Goal: Task Accomplishment & Management: Complete application form

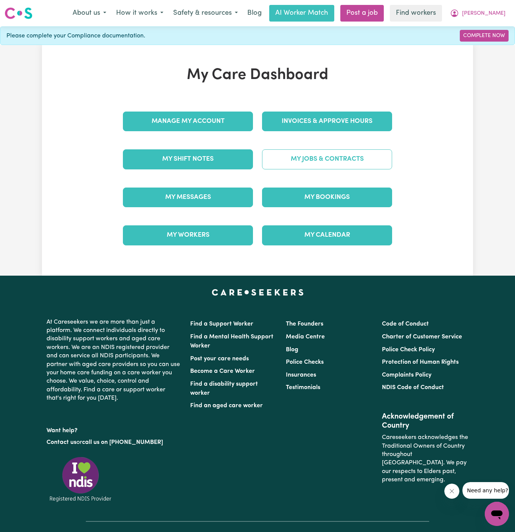
click at [348, 163] on link "My Jobs & Contracts" at bounding box center [327, 159] width 130 height 20
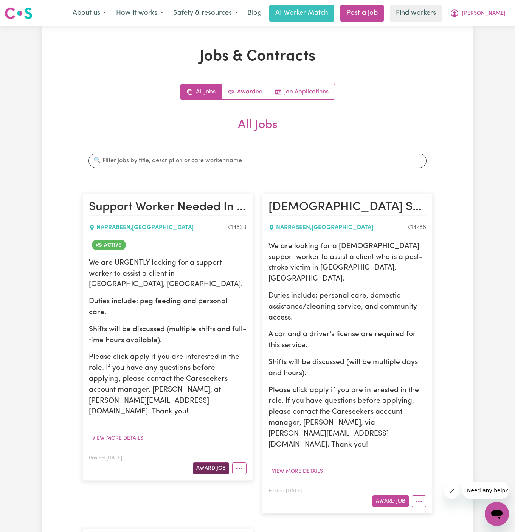
click at [211, 462] on button "Award Job" at bounding box center [211, 468] width 36 height 12
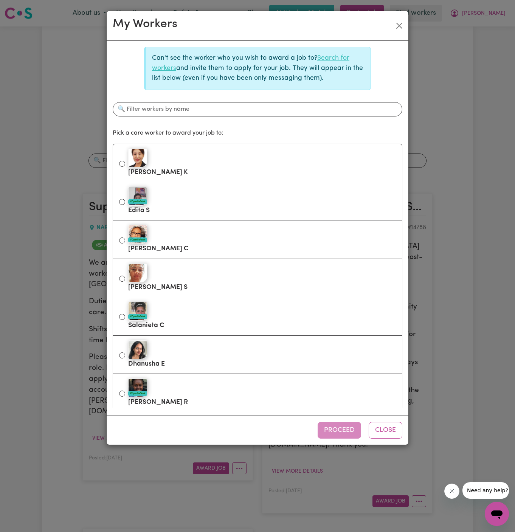
click at [339, 57] on link "Search for workers" at bounding box center [250, 63] width 197 height 16
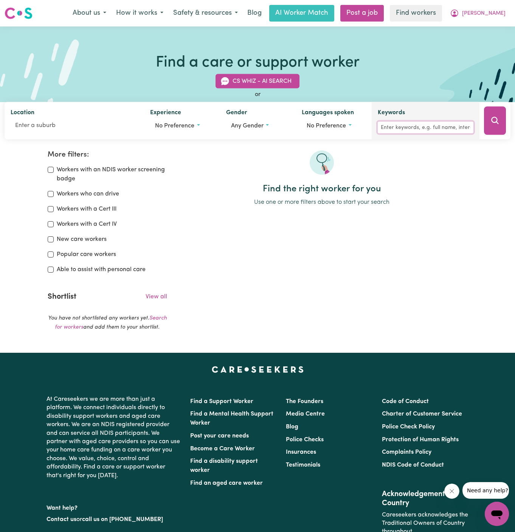
click at [412, 127] on input "Keywords" at bounding box center [426, 128] width 96 height 12
type input "andressa"
click at [495, 122] on icon "Search" at bounding box center [494, 120] width 7 height 7
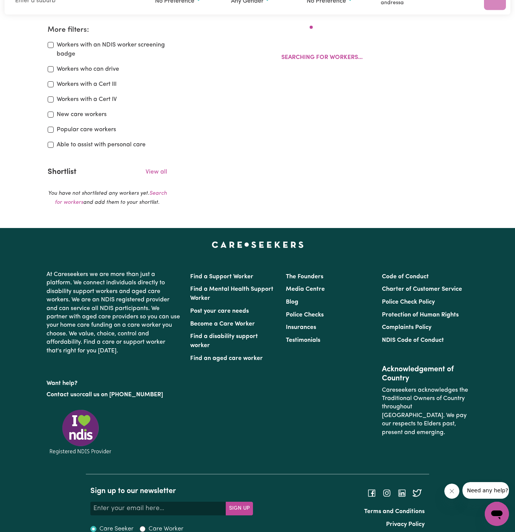
scroll to position [126, 0]
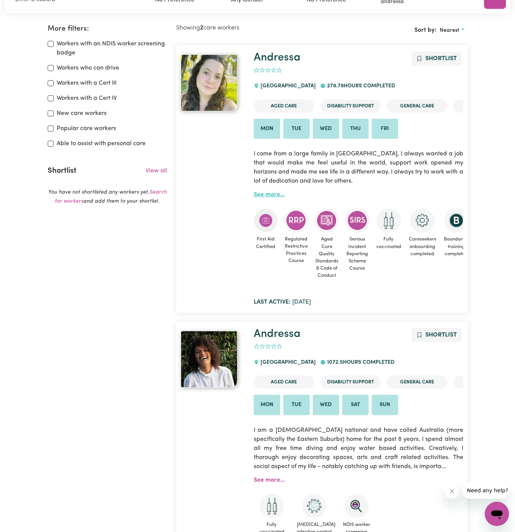
click at [269, 192] on link "See more..." at bounding box center [269, 195] width 31 height 6
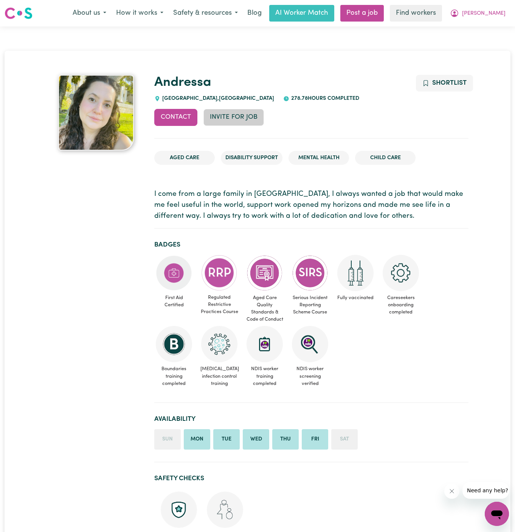
click at [233, 116] on button "Invite for Job" at bounding box center [233, 117] width 60 height 17
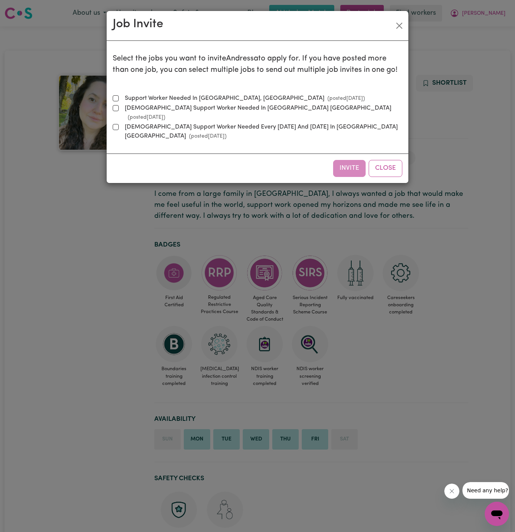
click at [178, 96] on label "Support Worker Needed In Narrabeen, NSW (posted Aug 5 2025 )" at bounding box center [243, 98] width 243 height 9
click at [119, 96] on input "Support Worker Needed In Narrabeen, NSW (posted Aug 5 2025 )" at bounding box center [116, 98] width 6 height 6
checkbox input "true"
click at [347, 160] on button "Invite" at bounding box center [349, 168] width 33 height 17
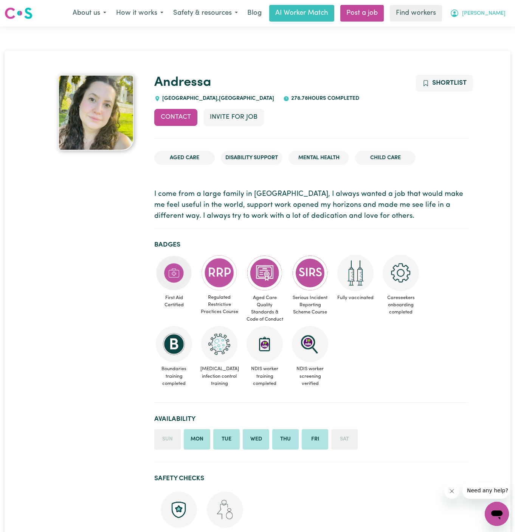
click at [503, 13] on span "[PERSON_NAME]" at bounding box center [483, 13] width 43 height 8
click at [502, 27] on link "My Dashboard" at bounding box center [480, 29] width 60 height 14
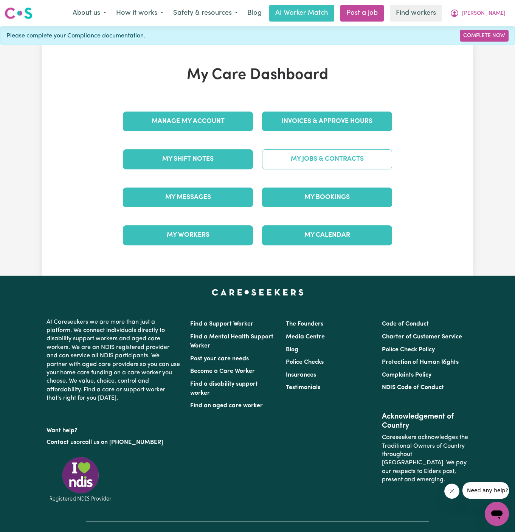
click at [344, 161] on link "My Jobs & Contracts" at bounding box center [327, 159] width 130 height 20
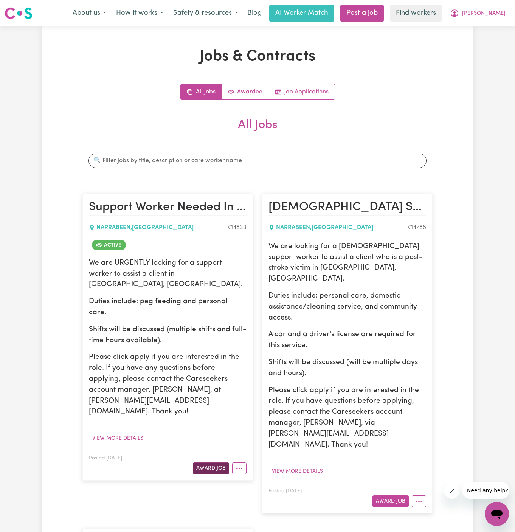
click at [214, 462] on button "Award Job" at bounding box center [211, 468] width 36 height 12
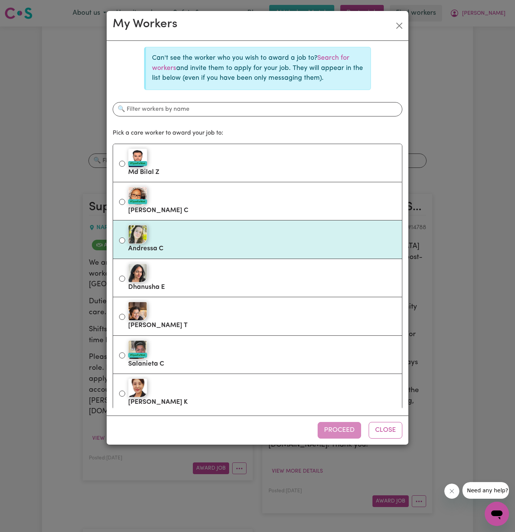
click at [220, 231] on div at bounding box center [262, 234] width 268 height 19
click at [125, 237] on input "Andressa C" at bounding box center [122, 240] width 6 height 6
radio input "true"
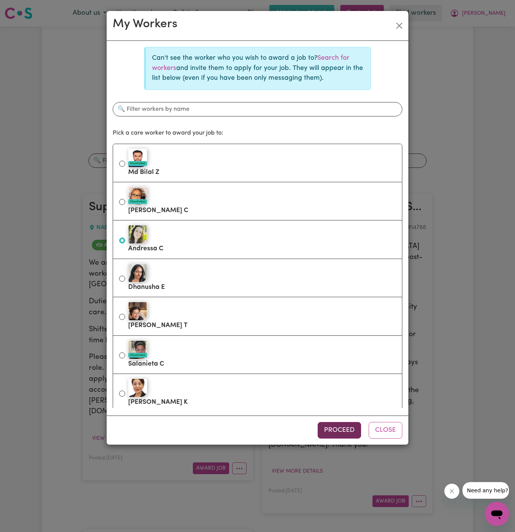
click at [336, 430] on button "Proceed" at bounding box center [338, 430] width 43 height 17
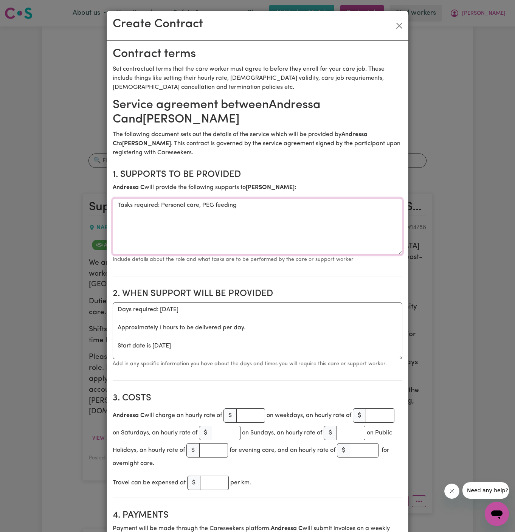
click at [168, 203] on textarea "Tasks required: Personal care, PEG feeding" at bounding box center [257, 226] width 289 height 57
paste textarea
type textarea "Personal care, PEG feeding"
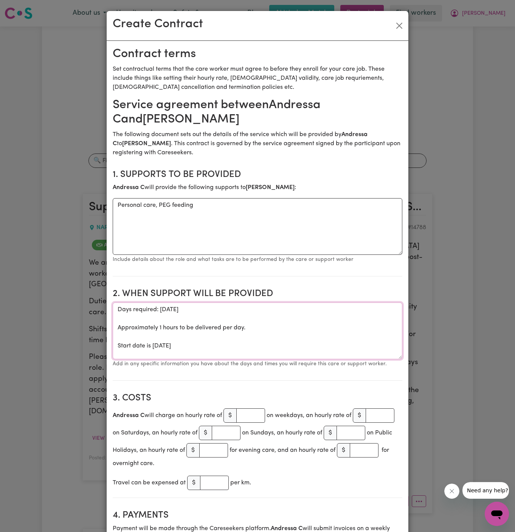
click at [201, 348] on textarea "Days required: monday Approximately 1 hours to be delivered per day. Start date…" at bounding box center [257, 330] width 289 height 57
drag, startPoint x: 218, startPoint y: 348, endPoint x: 88, endPoint y: 302, distance: 137.8
click at [88, 302] on div "Create Contract Contract terms Set contractual terms that the care worker must …" at bounding box center [257, 266] width 515 height 532
paste textarea "ONE OFF on the below dates and times: Wednesday 06 August 2025 from 2 pm to 4pm"
drag, startPoint x: 115, startPoint y: 319, endPoint x: 152, endPoint y: 310, distance: 37.2
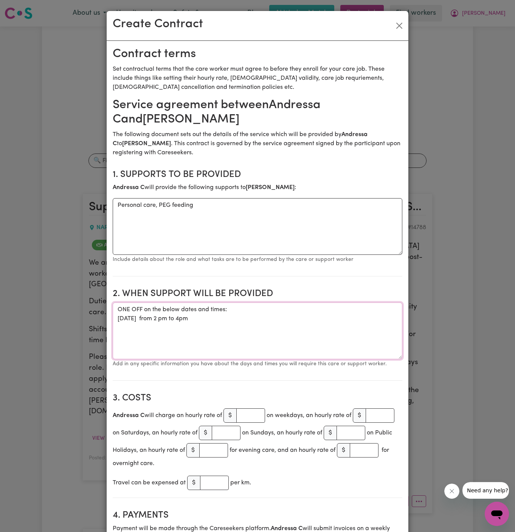
click at [152, 310] on textarea "ONE OFF on the below dates and times: Wednesday 06 August 2025 from 2 pm to 4pm" at bounding box center [257, 330] width 289 height 57
click at [177, 306] on textarea "ONE OFF on Wednesday 06 August 2025 from 2 pm to 4pm" at bounding box center [257, 330] width 289 height 57
click at [193, 316] on textarea "ONE OFF on Monday 06 August 2025 from 2 pm to 4pm" at bounding box center [257, 330] width 289 height 57
click at [181, 312] on textarea "ONE OFF on Monday 06 August 2025 from 2 pm to 4pm" at bounding box center [257, 330] width 289 height 57
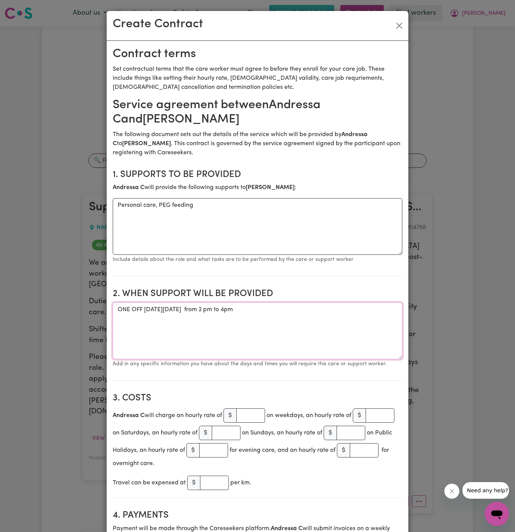
click at [181, 312] on textarea "ONE OFF on Monday 06 August 2025 from 2 pm to 4pm" at bounding box center [257, 330] width 289 height 57
click at [238, 310] on textarea "ONE OFF on Monday 18 August 2025 from 2 pm to 4pm" at bounding box center [257, 330] width 289 height 57
drag, startPoint x: 274, startPoint y: 310, endPoint x: 296, endPoint y: 310, distance: 22.3
click at [296, 310] on textarea "ONE OFF on Monday 18 August 2025 from 8 am to 2 pm to 4pm" at bounding box center [257, 330] width 289 height 57
type textarea "ONE OFF on Monday 18 August 2025 from 8 am to 2 pm"
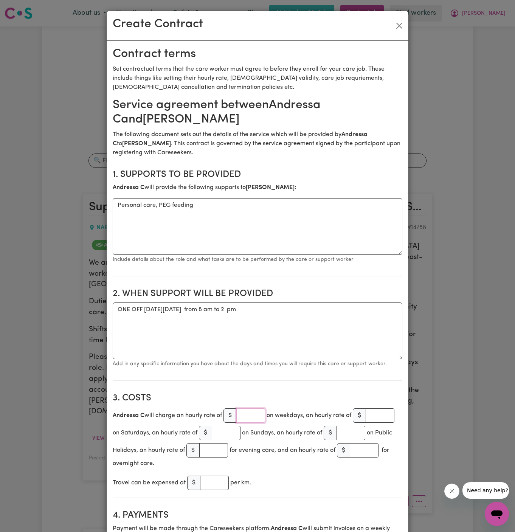
click at [252, 412] on input "number" at bounding box center [250, 415] width 29 height 14
type input "45"
click at [292, 361] on small "Add in any specific information you have about the days and times you will requ…" at bounding box center [250, 364] width 274 height 6
click at [308, 334] on textarea "ONE OFF on Monday 18 August 2025 from 8 am to 2 pm" at bounding box center [257, 330] width 289 height 57
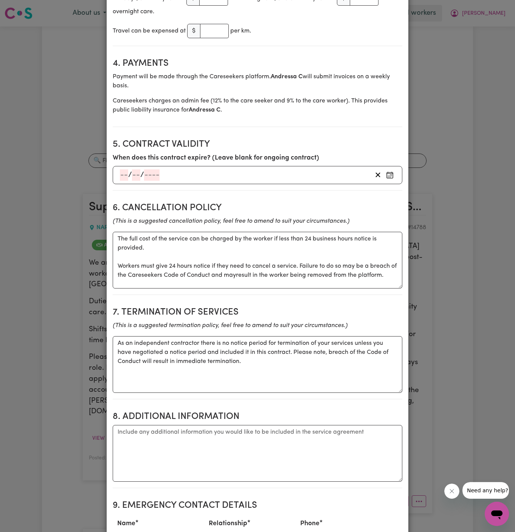
scroll to position [492, 0]
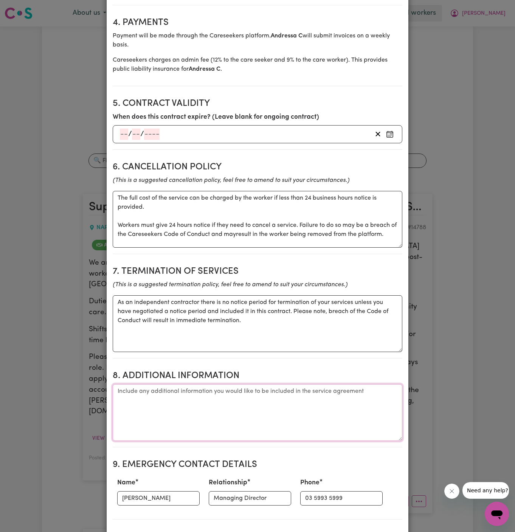
click at [161, 396] on textarea "Additional information" at bounding box center [257, 412] width 289 height 57
type textarea "c"
paste textarea "Address is U607/1 Edmonson Drive, Narrabeen"
click at [180, 398] on textarea "Client's Address: Address is U607/1 Edmonson Drive, Narrabeen" at bounding box center [257, 412] width 289 height 57
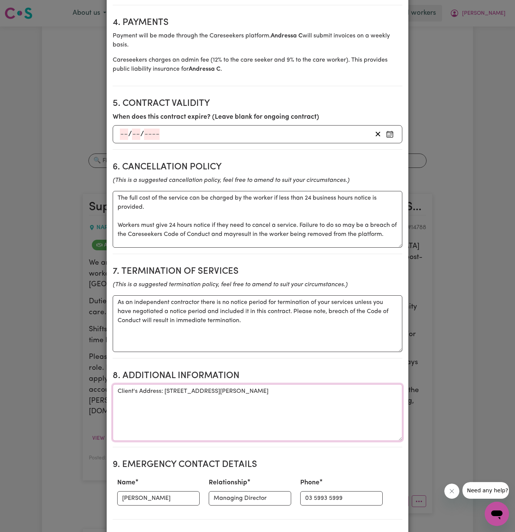
click at [243, 410] on textarea "Client's Address: U607/1 Edmonson Drive, Narrabeen" at bounding box center [257, 412] width 289 height 57
click at [278, 398] on textarea "Client's Address: U607/1 Edmonson Drive, Narrabeen" at bounding box center [257, 412] width 289 height 57
click at [302, 407] on textarea "Client's Address: U607/1 Edmonson Drive, Narrabeen, NSW" at bounding box center [257, 412] width 289 height 57
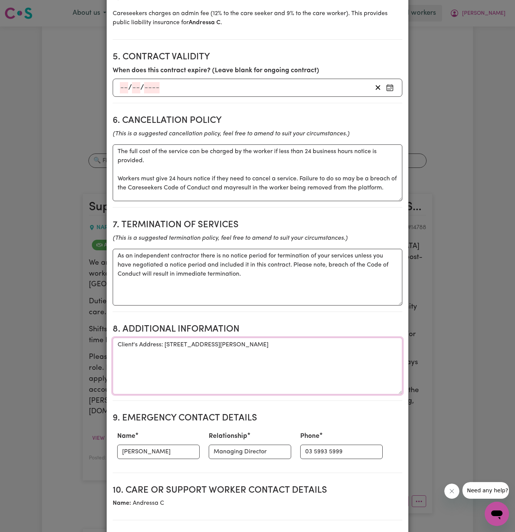
scroll to position [550, 0]
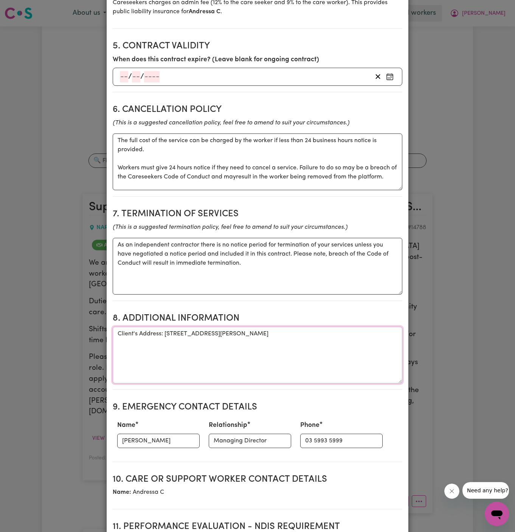
type textarea "Client's Address: U607/1 Edmonson Drive, Narrabeen, NSW"
click at [148, 442] on input "Kaye Clemente" at bounding box center [158, 440] width 82 height 14
type input "[PERSON_NAME]"
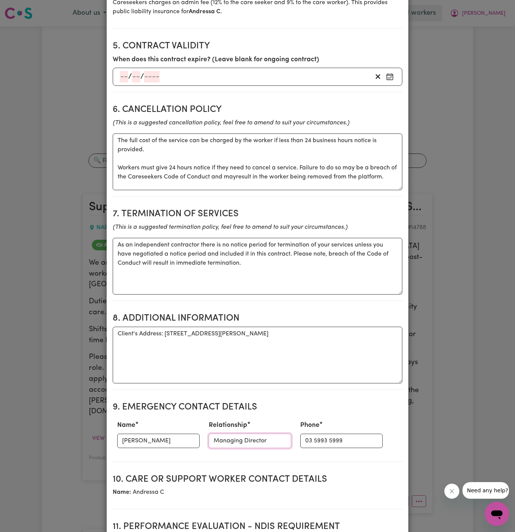
click at [248, 448] on input "Managing Director" at bounding box center [250, 440] width 82 height 14
type input "Case Manager"
click at [312, 447] on input "03 5993 5999" at bounding box center [341, 440] width 82 height 14
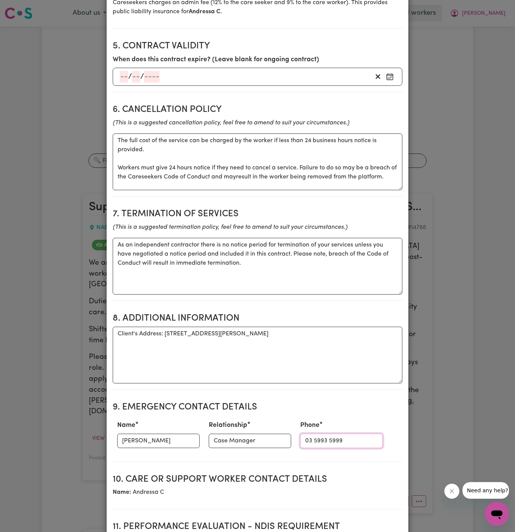
click at [312, 447] on input "03 5993 5999" at bounding box center [341, 440] width 82 height 14
paste input "449719035"
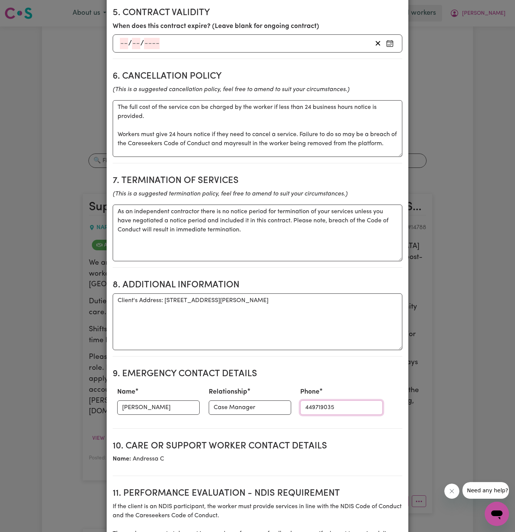
scroll to position [593, 0]
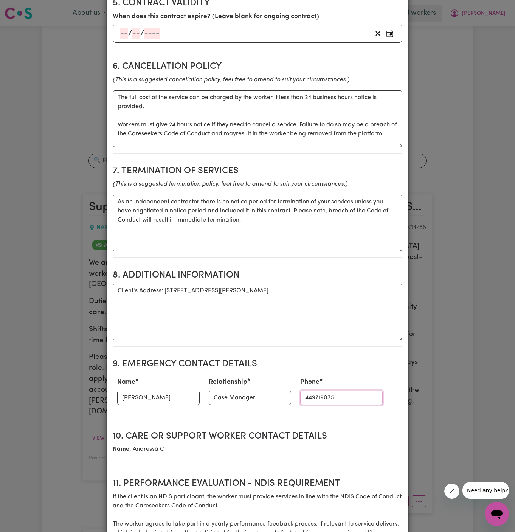
type input "449719035"
click at [266, 248] on textarea "As an independent contractor there is no notice period for termination of your …" at bounding box center [257, 223] width 289 height 57
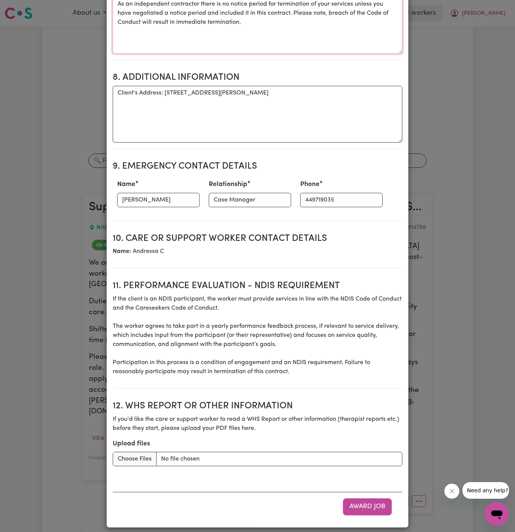
scroll to position [802, 0]
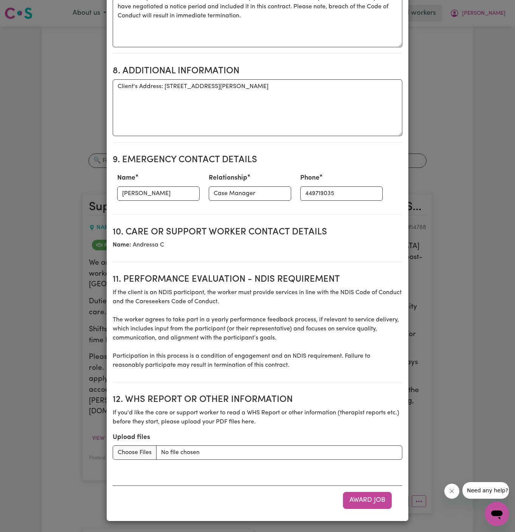
click at [364, 509] on div "Award Job" at bounding box center [257, 499] width 289 height 29
click at [362, 499] on button "Award Job" at bounding box center [367, 500] width 49 height 17
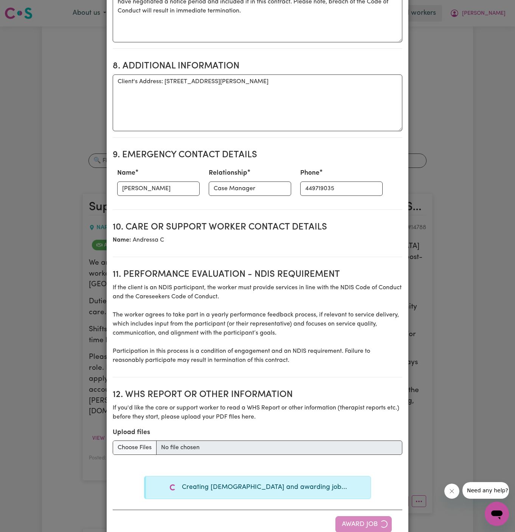
type textarea "Tasks required: Personal care, PEG feeding"
type textarea "Days required: monday Approximately 1 hours to be delivered per day. Start date…"
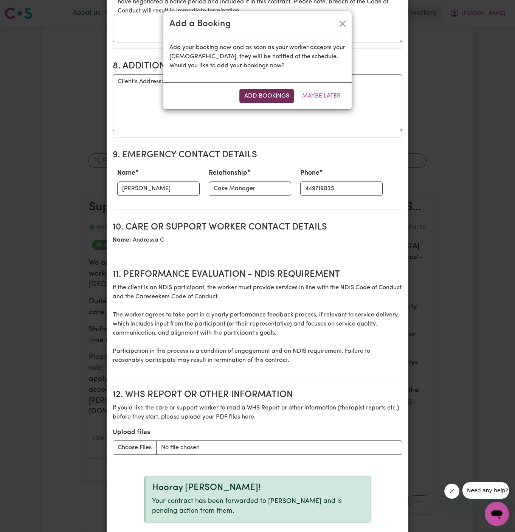
click at [258, 98] on button "Add Bookings" at bounding box center [266, 96] width 55 height 14
type textarea "Tasks required: Personal care, PEG feeding"
type textarea "Days required: monday Approximately 1 hours to be delivered per day. Start date…"
type textarea "The full cost of the service can be charged by the worker if less than 24 busin…"
type textarea "As an independent contractor there is no notice period for termination of your …"
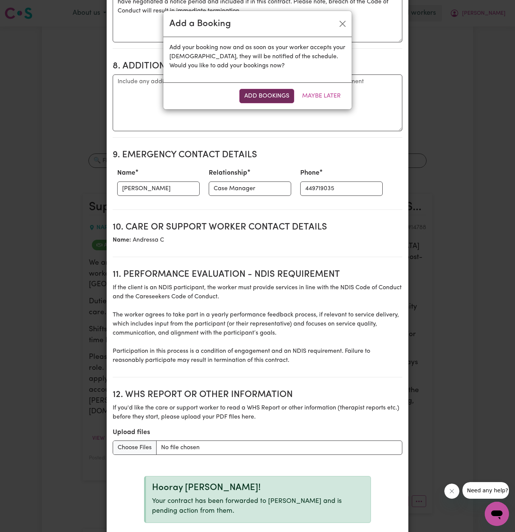
select select "pm"
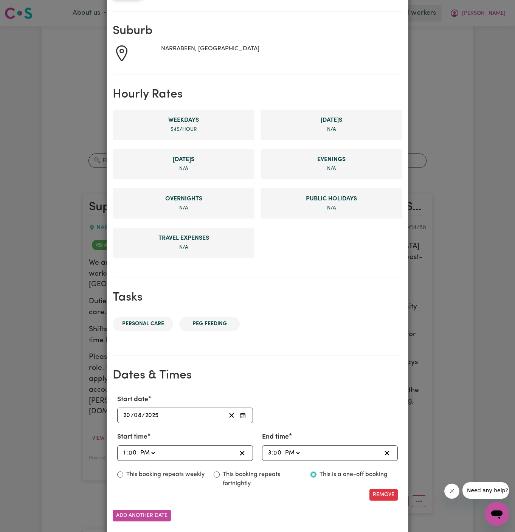
scroll to position [143, 0]
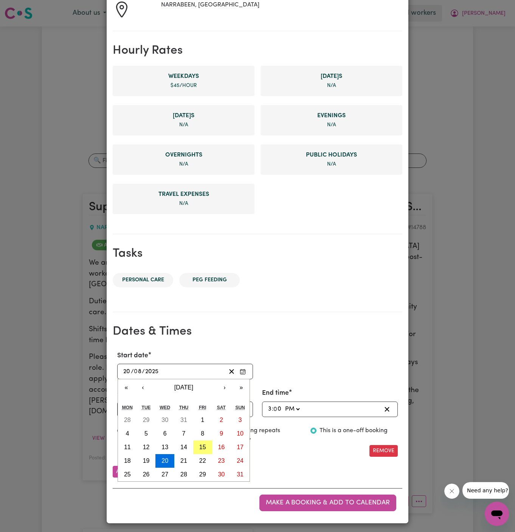
click at [127, 371] on input "20" at bounding box center [127, 371] width 8 height 10
click at [127, 457] on abbr "18" at bounding box center [127, 460] width 7 height 6
type input "2025-08-18"
type input "18"
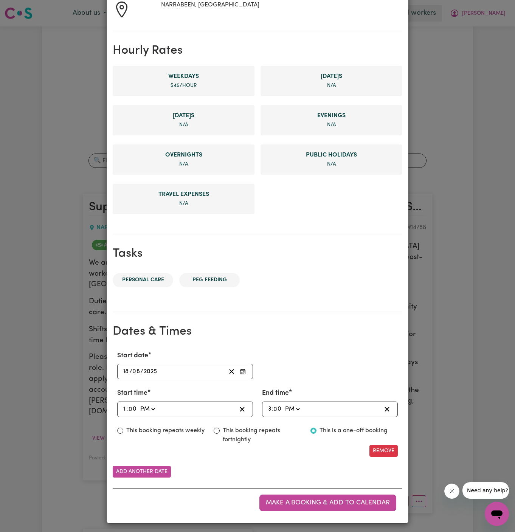
click at [124, 409] on input "1" at bounding box center [125, 409] width 4 height 10
type input "21:00"
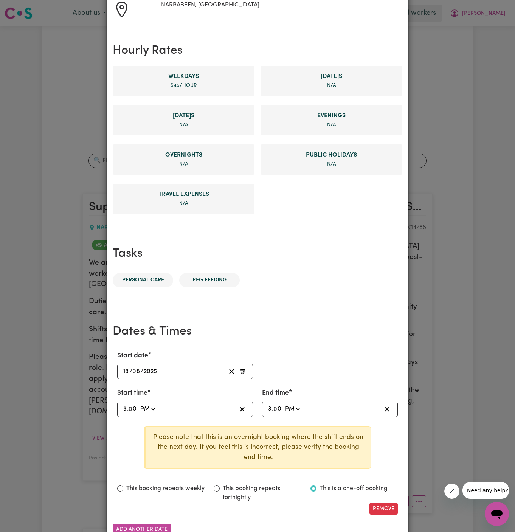
type input "9"
click at [124, 407] on input "9" at bounding box center [125, 409] width 4 height 10
type input "20:00"
type input "8"
click at [147, 408] on select "AM PM" at bounding box center [147, 409] width 18 height 10
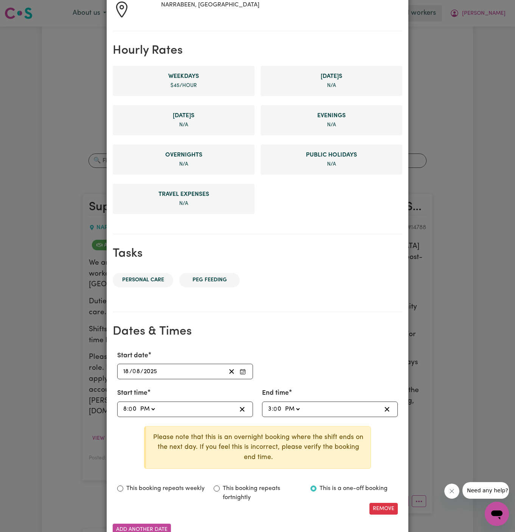
select select "am"
click at [138, 404] on select "AM PM" at bounding box center [147, 409] width 18 height 10
type input "08:00"
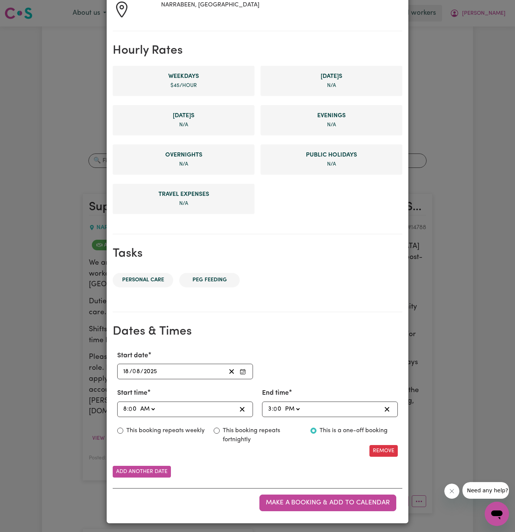
click at [269, 406] on input "3" at bounding box center [270, 409] width 4 height 10
type input "14:00"
type input "2"
click at [316, 494] on button "Make a booking & add to calendar" at bounding box center [327, 502] width 137 height 17
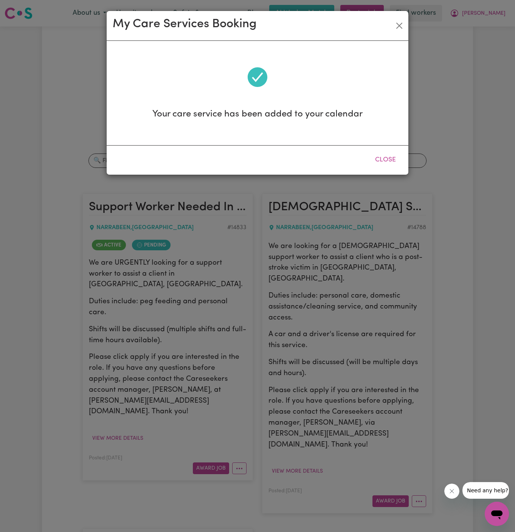
scroll to position [0, 0]
click at [388, 155] on button "Close" at bounding box center [385, 160] width 34 height 17
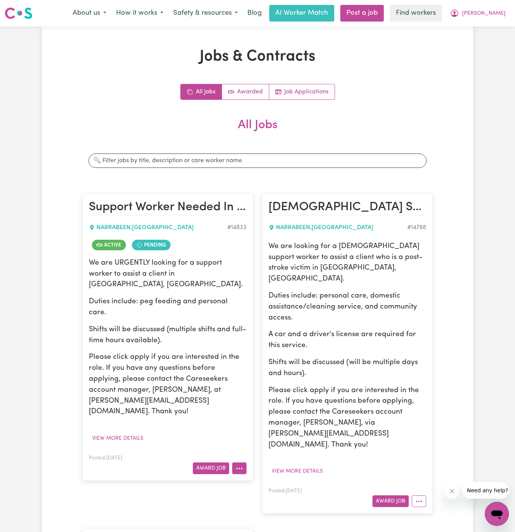
click at [238, 464] on icon "More options" at bounding box center [239, 468] width 8 height 8
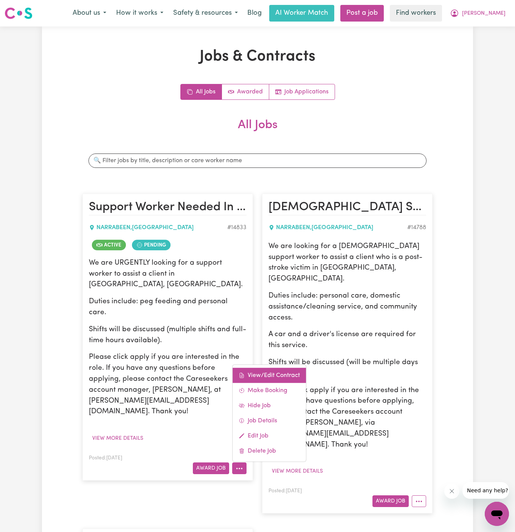
click at [279, 368] on link "View/Edit Contract" at bounding box center [268, 375] width 73 height 15
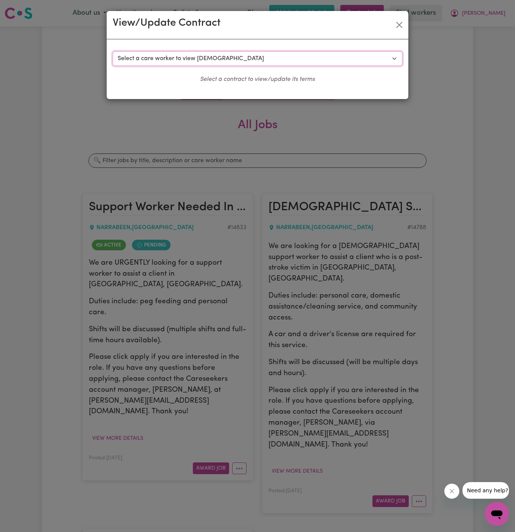
click at [215, 61] on select "Select a care worker to view contract #10507 - Jin Kim (contract accepted) #105…" at bounding box center [257, 58] width 289 height 14
select select "10140"
click at [113, 51] on select "Select a care worker to view contract #10507 - Jin Kim (contract accepted) #105…" at bounding box center [257, 58] width 289 height 14
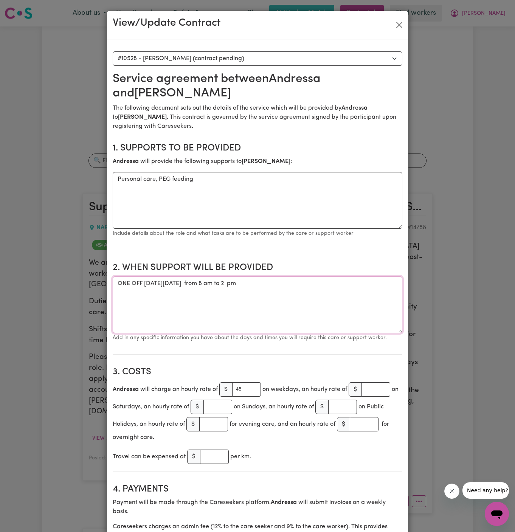
click at [178, 278] on textarea "ONE OFF on Monday 18 August 2025 from 8 am to 2 pm" at bounding box center [257, 304] width 289 height 57
click at [404, 24] on button "Close" at bounding box center [399, 25] width 12 height 12
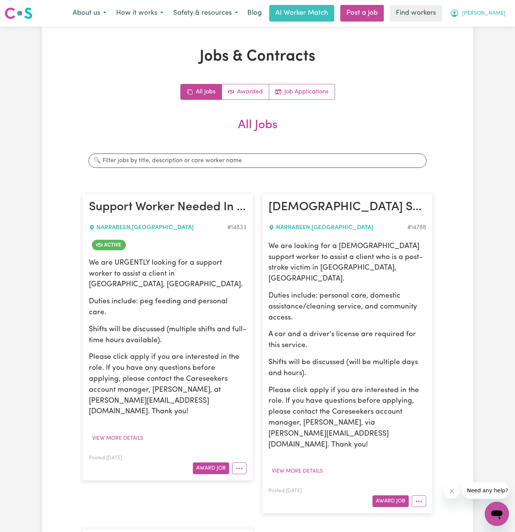
click at [508, 18] on button "[PERSON_NAME]" at bounding box center [477, 13] width 65 height 16
click at [243, 441] on article "Support Worker Needed In Narrabeen, NSW NARRABEEN , New South Wales # 14833 Act…" at bounding box center [167, 336] width 170 height 287
click at [241, 464] on icon "More options" at bounding box center [239, 468] width 8 height 8
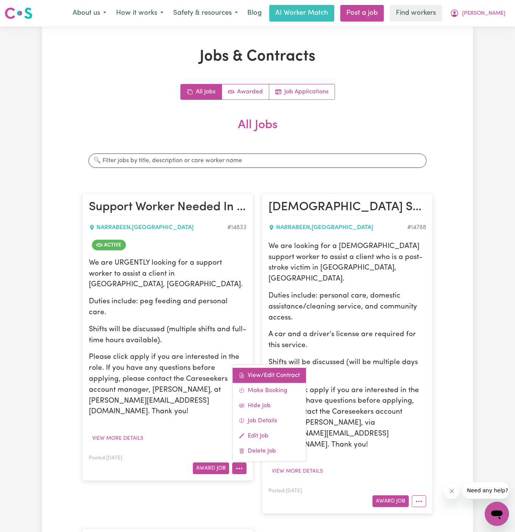
click at [266, 368] on link "View/Edit Contract" at bounding box center [268, 375] width 73 height 15
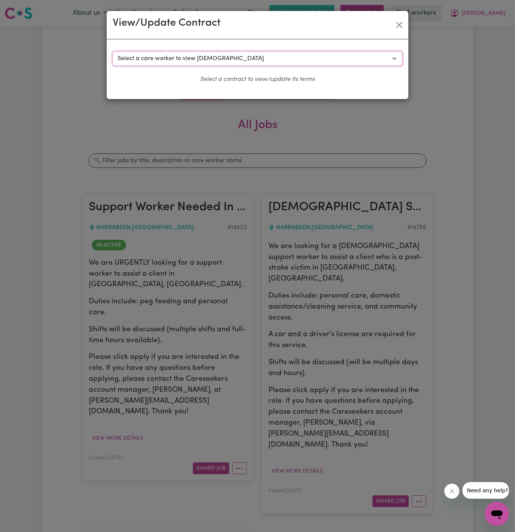
click at [223, 55] on select "Select a care worker to view contract #10507 - Jin Kim (contract accepted) #105…" at bounding box center [257, 58] width 289 height 14
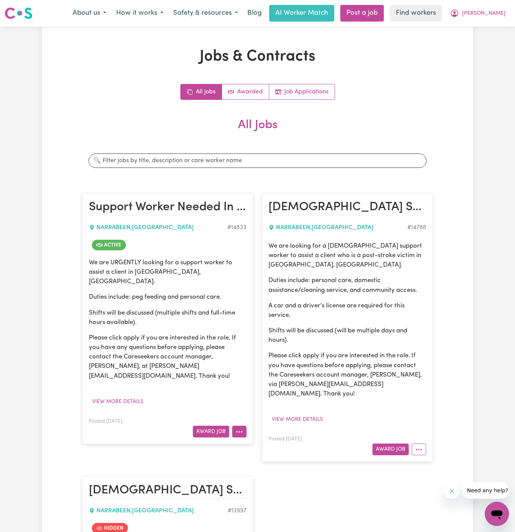
click at [239, 428] on icon "More options" at bounding box center [239, 432] width 8 height 8
click at [283, 441] on link "View/Edit Contract" at bounding box center [268, 448] width 73 height 15
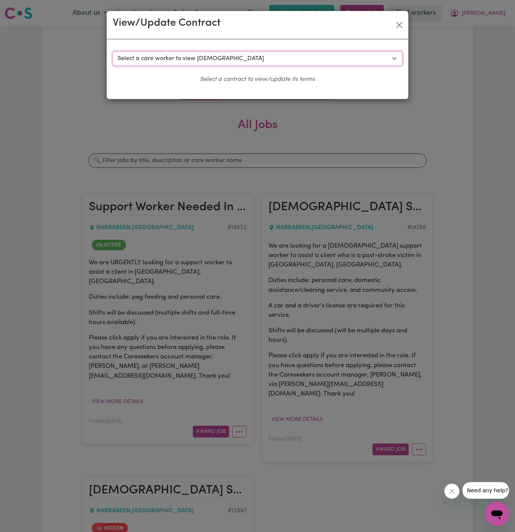
click at [175, 60] on select "Select a care worker to view [DEMOGRAPHIC_DATA] #10507 - [PERSON_NAME] (contrac…" at bounding box center [257, 58] width 289 height 14
select select "10119"
click at [113, 51] on select "Select a care worker to view [DEMOGRAPHIC_DATA] #10507 - [PERSON_NAME] (contrac…" at bounding box center [257, 58] width 289 height 14
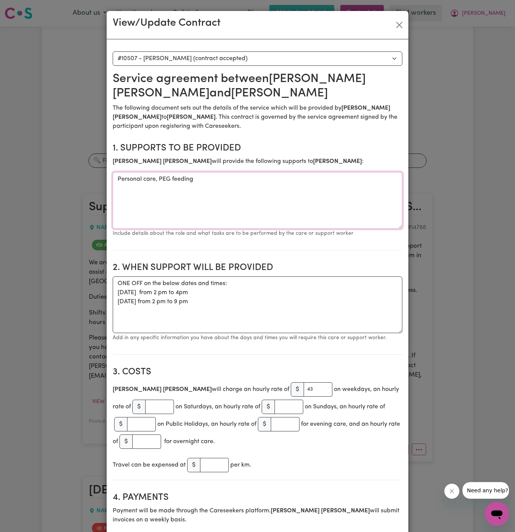
click at [204, 172] on textarea "Personal care, PEG feeding" at bounding box center [257, 200] width 289 height 57
click at [216, 304] on textarea "ONE OFF on the below dates and times: [DATE] from 2 pm to 4pm [DATE] from 2 pm …" at bounding box center [257, 304] width 289 height 57
click at [226, 276] on textarea "ONE OFF on the below dates and times: [DATE] from 2 pm to 4pm [DATE] from 2 pm …" at bounding box center [257, 304] width 289 height 57
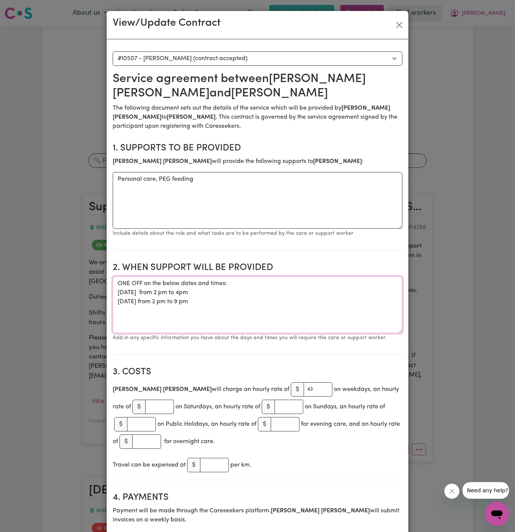
drag, startPoint x: 118, startPoint y: 266, endPoint x: 252, endPoint y: 276, distance: 134.9
click at [252, 276] on textarea "ONE OFF on the below dates and times: [DATE] from 2 pm to 4pm [DATE] from 2 pm …" at bounding box center [257, 304] width 289 height 57
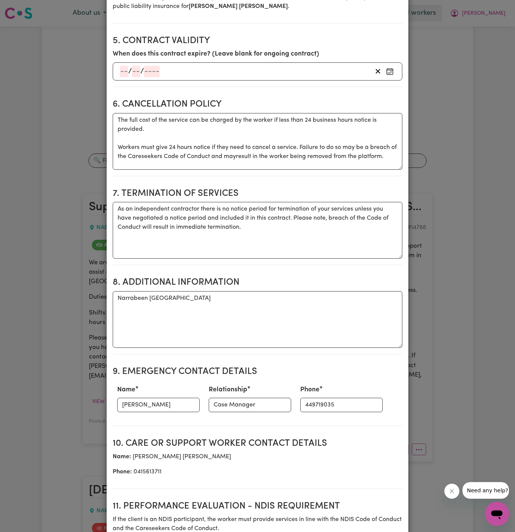
scroll to position [591, 0]
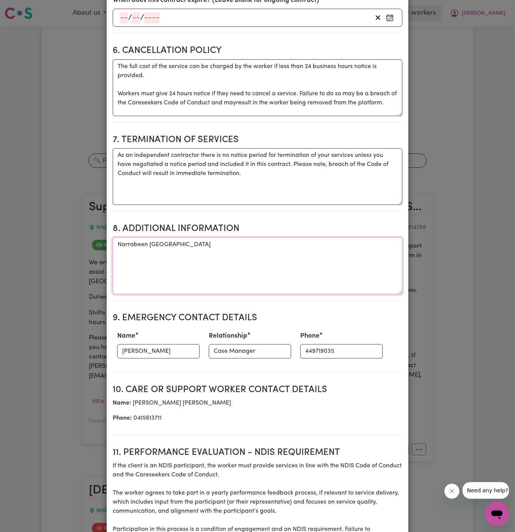
click at [167, 237] on textarea "Narrabeen [GEOGRAPHIC_DATA]" at bounding box center [257, 265] width 289 height 57
click at [300, 344] on input "449719035" at bounding box center [341, 351] width 82 height 14
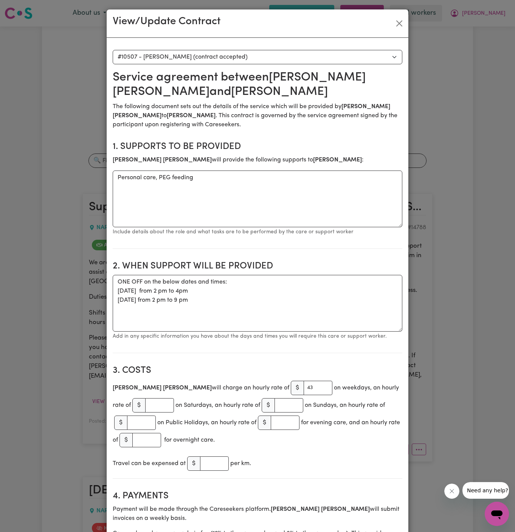
scroll to position [0, 0]
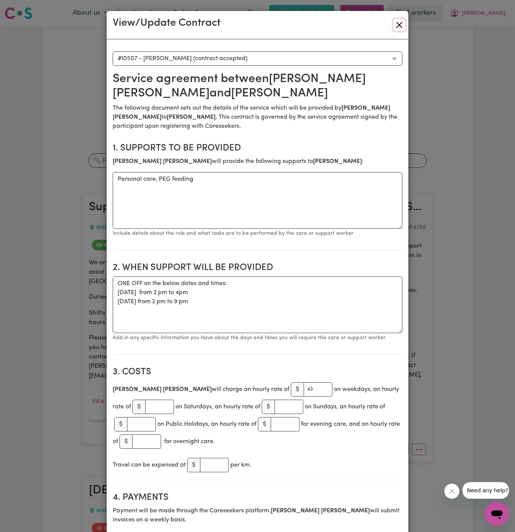
click at [399, 22] on button "Close" at bounding box center [399, 25] width 12 height 12
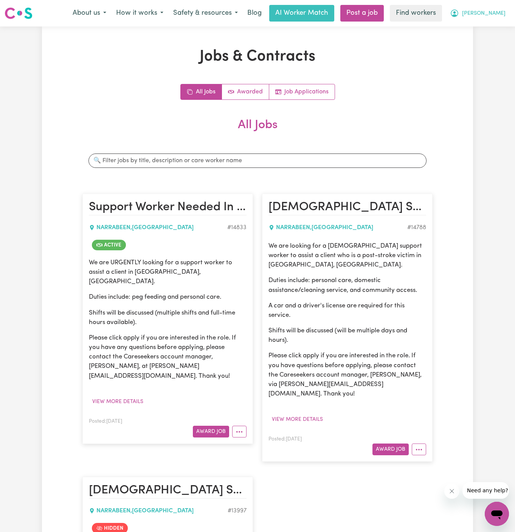
click at [500, 13] on span "[PERSON_NAME]" at bounding box center [483, 13] width 43 height 8
click at [491, 46] on link "Logout" at bounding box center [480, 43] width 60 height 14
